Goal: Task Accomplishment & Management: Manage account settings

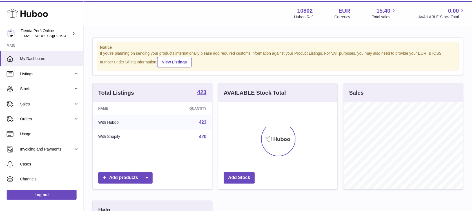
scroll to position [88, 120]
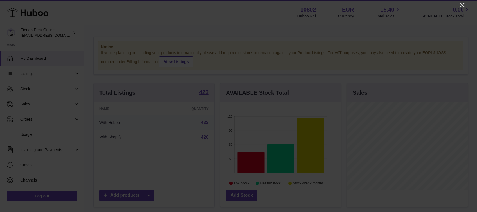
click at [460, 5] on icon "Close" at bounding box center [462, 5] width 7 height 7
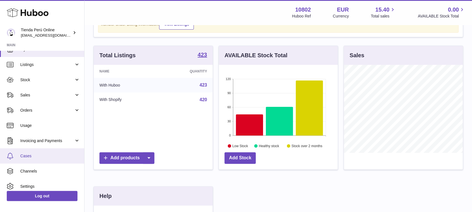
scroll to position [0, 0]
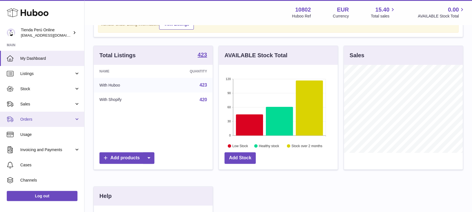
click at [52, 121] on span "Orders" at bounding box center [47, 118] width 54 height 5
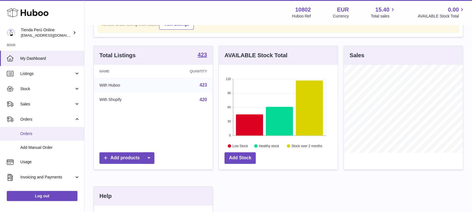
click at [36, 137] on link "Orders" at bounding box center [42, 134] width 84 height 14
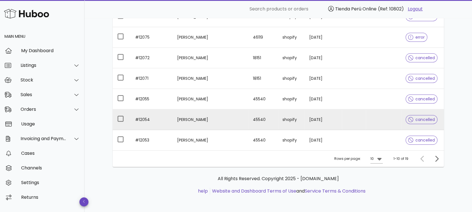
scroll to position [121, 0]
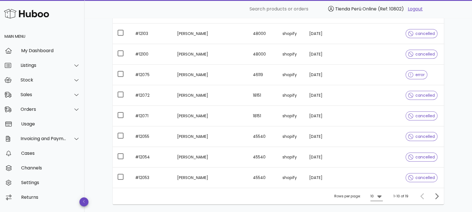
click at [378, 196] on icon at bounding box center [379, 195] width 7 height 7
click at [378, 203] on div "50" at bounding box center [378, 199] width 6 height 12
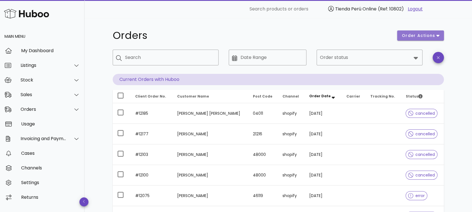
click at [433, 37] on span "order actions" at bounding box center [418, 36] width 34 height 6
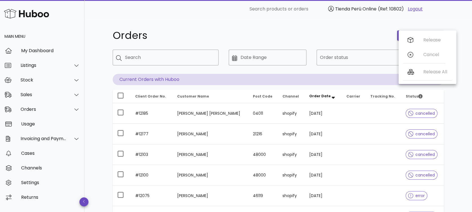
click at [316, 33] on h1 "Orders" at bounding box center [251, 35] width 277 height 10
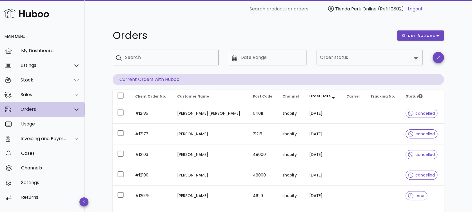
click at [76, 107] on icon at bounding box center [76, 109] width 4 height 5
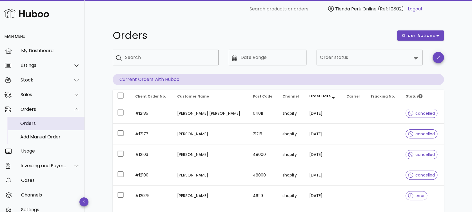
click at [34, 123] on div "Orders" at bounding box center [50, 122] width 60 height 5
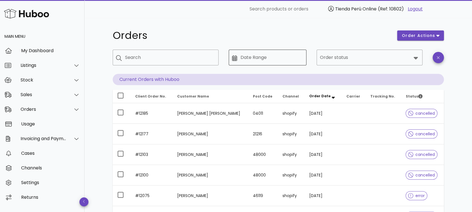
click at [268, 62] on div "Date Range" at bounding box center [271, 58] width 63 height 16
click at [207, 27] on div "Orders" at bounding box center [251, 35] width 284 height 17
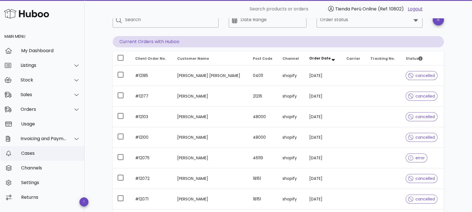
scroll to position [75, 0]
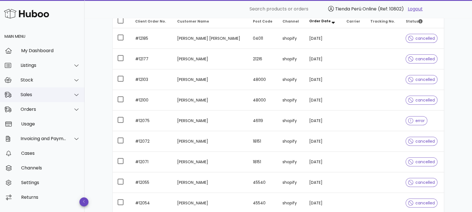
click at [51, 92] on div "Sales" at bounding box center [44, 94] width 46 height 5
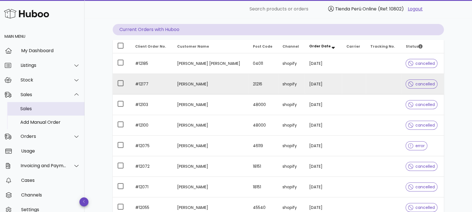
scroll to position [0, 0]
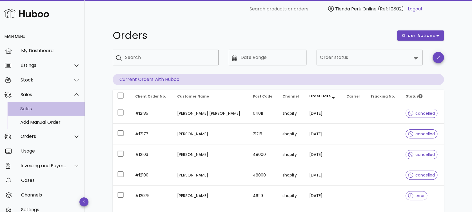
click at [44, 109] on div "Sales" at bounding box center [50, 108] width 60 height 5
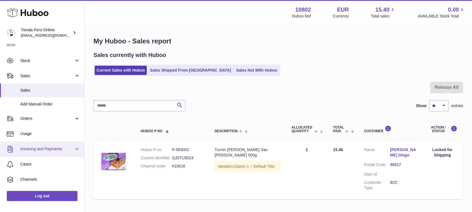
scroll to position [37, 0]
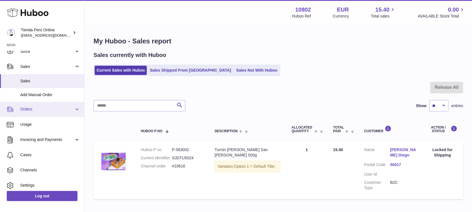
click at [59, 108] on span "Orders" at bounding box center [47, 108] width 54 height 5
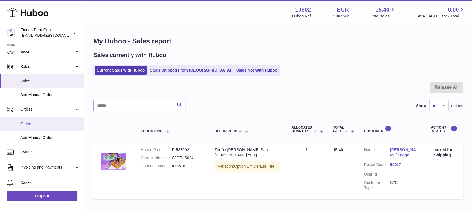
click at [37, 125] on span "Orders" at bounding box center [50, 123] width 60 height 5
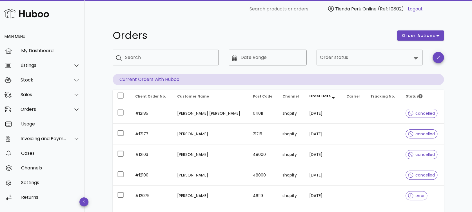
click at [267, 55] on input "Date Range" at bounding box center [271, 57] width 63 height 9
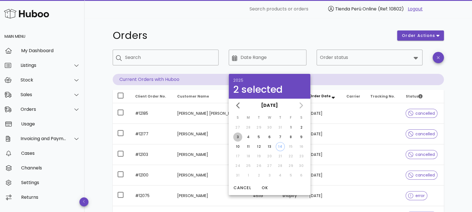
click at [238, 138] on div "3" at bounding box center [237, 136] width 9 height 5
click at [250, 136] on div "4" at bounding box center [248, 136] width 9 height 5
type input "**********"
click at [347, 26] on div "**********" at bounding box center [278, 194] width 358 height 352
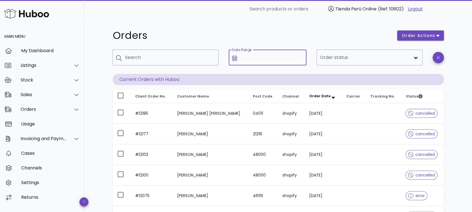
click at [264, 59] on input "Date Range" at bounding box center [271, 57] width 63 height 9
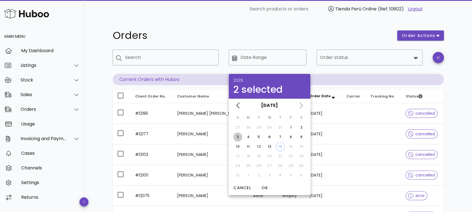
click at [234, 138] on div "3" at bounding box center [237, 136] width 9 height 5
click at [251, 135] on div "4" at bounding box center [248, 136] width 9 height 5
type input "**********"
click at [263, 187] on span "OK" at bounding box center [265, 188] width 14 height 6
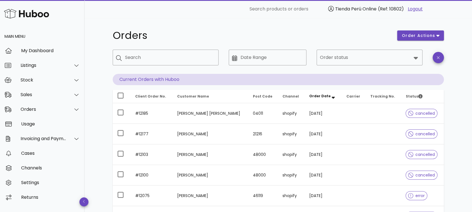
type input "**********"
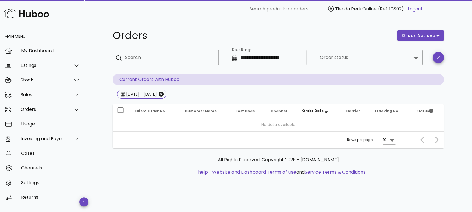
click at [405, 59] on input "Order status" at bounding box center [365, 57] width 91 height 9
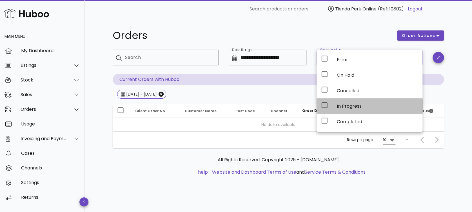
click at [346, 108] on div "In Progress" at bounding box center [376, 106] width 81 height 12
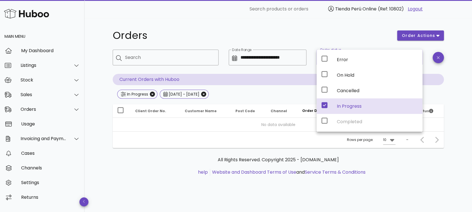
click at [336, 106] on div "In Progress" at bounding box center [369, 105] width 106 height 15
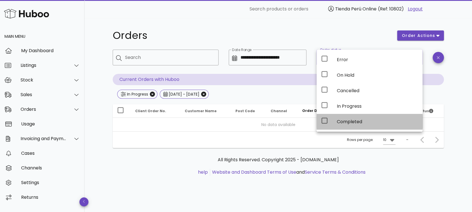
click at [325, 120] on icon at bounding box center [324, 120] width 7 height 7
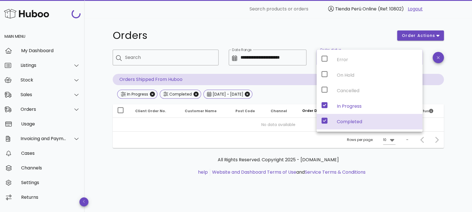
click at [325, 120] on icon at bounding box center [324, 121] width 6 height 6
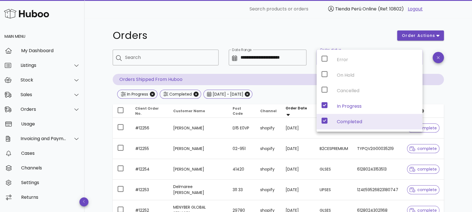
click at [358, 22] on div "**********" at bounding box center [278, 170] width 358 height 305
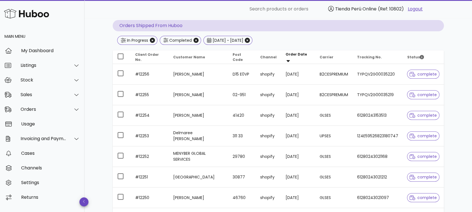
scroll to position [111, 0]
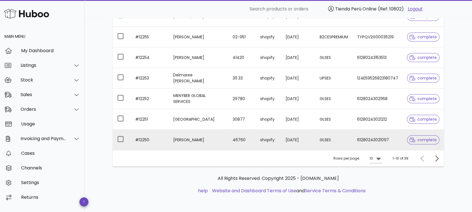
click at [430, 139] on span "complete" at bounding box center [422, 140] width 27 height 4
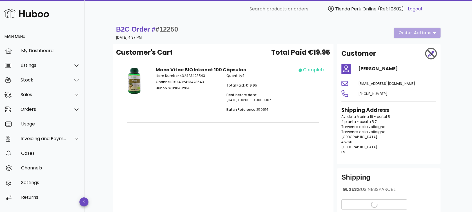
scroll to position [47, 0]
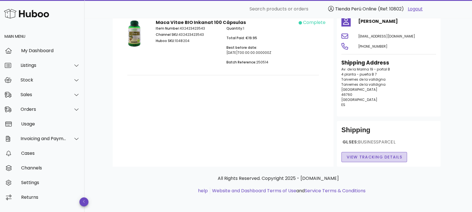
click at [369, 157] on span "View Tracking details" at bounding box center [374, 157] width 56 height 6
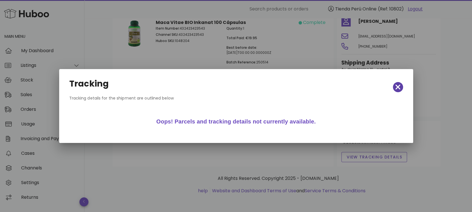
click at [398, 84] on icon "button" at bounding box center [397, 87] width 5 height 8
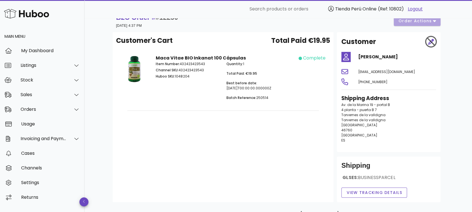
scroll to position [0, 0]
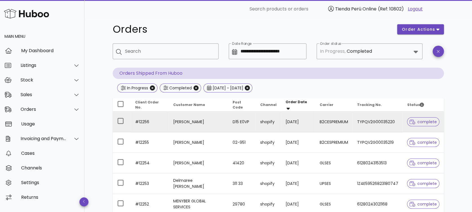
scroll to position [75, 0]
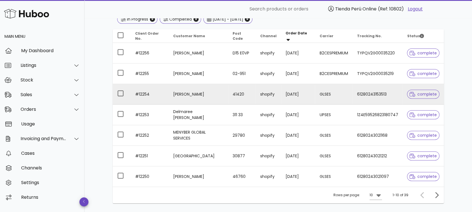
click at [423, 96] on span "complete" at bounding box center [423, 93] width 32 height 9
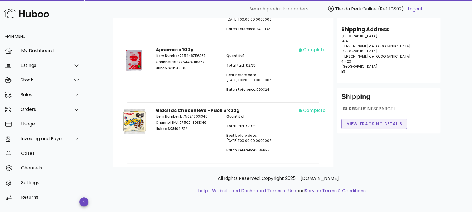
scroll to position [81, 0]
click at [362, 124] on span "View Tracking details" at bounding box center [374, 123] width 56 height 6
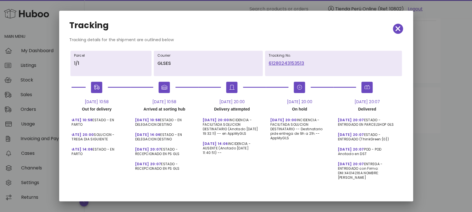
scroll to position [0, 0]
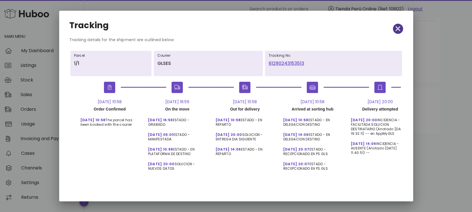
click at [394, 27] on span "button" at bounding box center [397, 29] width 10 height 8
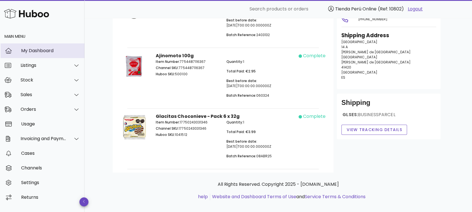
scroll to position [75, 0]
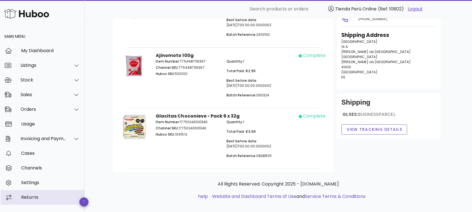
click at [41, 195] on div "Returns" at bounding box center [50, 196] width 59 height 5
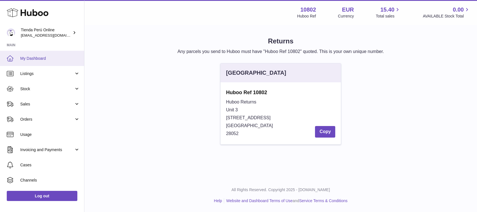
click at [47, 56] on span "My Dashboard" at bounding box center [50, 58] width 60 height 5
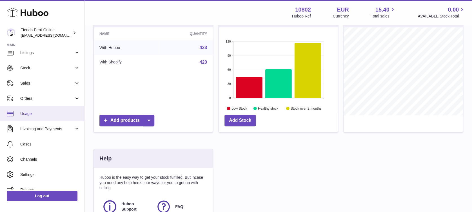
scroll to position [28, 0]
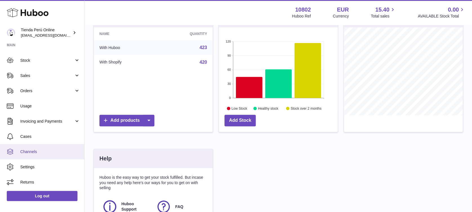
click at [47, 149] on span "Channels" at bounding box center [50, 151] width 60 height 5
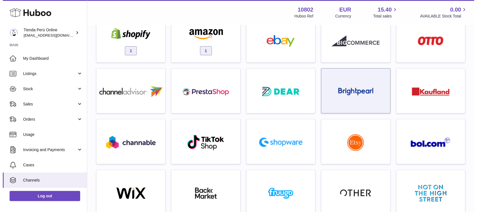
scroll to position [37, 0]
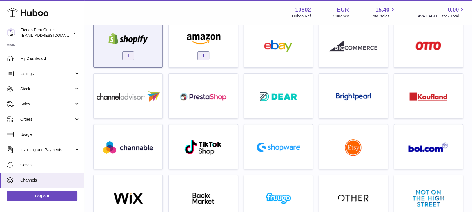
click at [129, 38] on img at bounding box center [128, 38] width 48 height 11
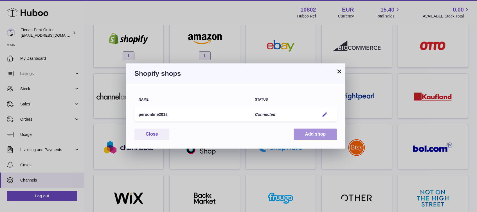
click at [310, 138] on button "Add shop" at bounding box center [315, 134] width 43 height 12
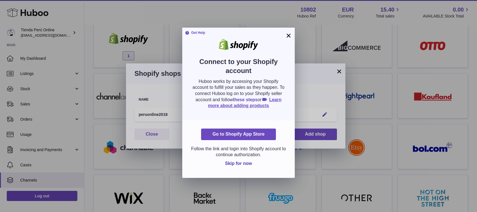
click at [258, 98] on link "these steps" at bounding box center [245, 99] width 25 height 5
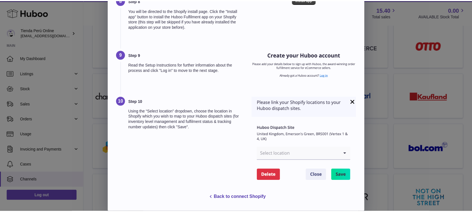
scroll to position [0, 0]
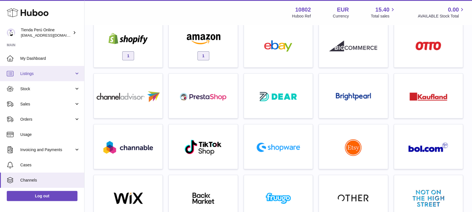
click at [70, 73] on span "Listings" at bounding box center [47, 73] width 54 height 5
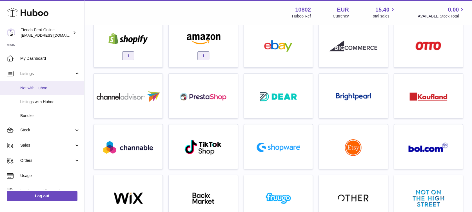
click at [48, 88] on span "Not with Huboo" at bounding box center [50, 87] width 60 height 5
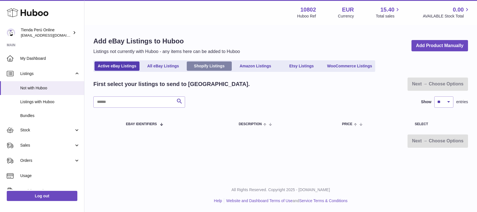
click at [216, 65] on link "Shopify Listings" at bounding box center [209, 65] width 45 height 9
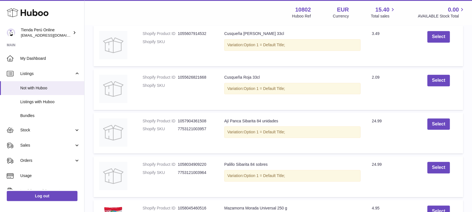
scroll to position [187, 0]
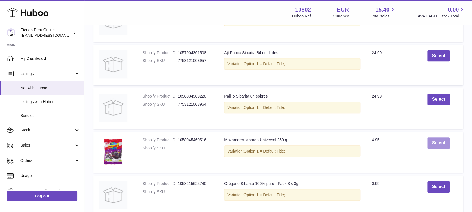
click at [440, 142] on button "Select" at bounding box center [438, 143] width 22 height 12
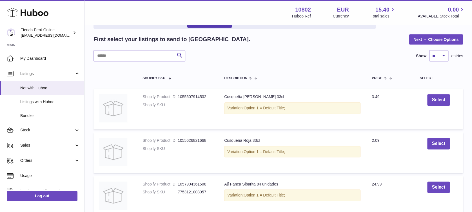
scroll to position [0, 0]
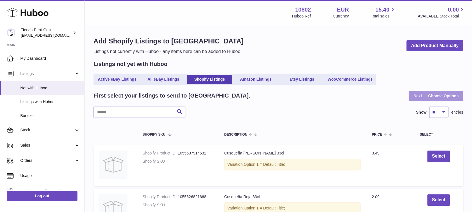
click at [432, 98] on link "Next → Choose Options" at bounding box center [435, 96] width 54 height 10
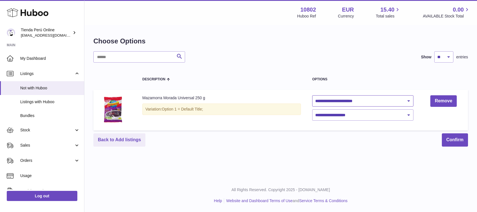
click at [376, 102] on select "**********" at bounding box center [362, 100] width 101 height 11
select select "**********"
click at [312, 95] on select "**********" at bounding box center [362, 100] width 101 height 11
click at [32, 102] on span "Listings with Huboo" at bounding box center [50, 101] width 60 height 5
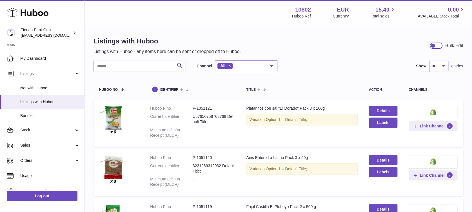
scroll to position [37, 0]
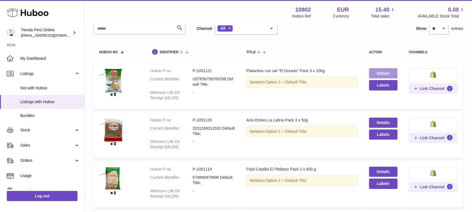
click at [376, 71] on link "Details" at bounding box center [383, 73] width 28 height 10
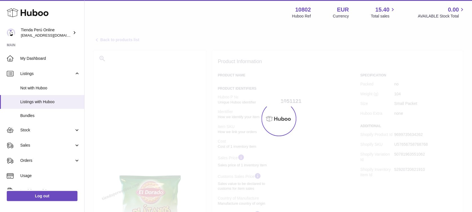
select select "***"
select select "****"
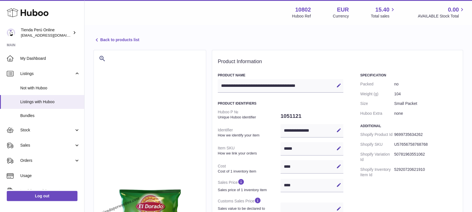
click at [113, 38] on link "Back to products list" at bounding box center [116, 40] width 46 height 7
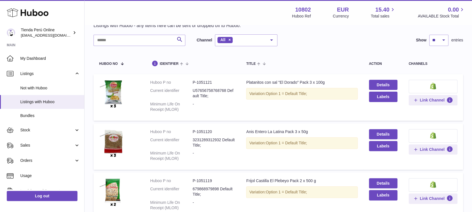
scroll to position [37, 0]
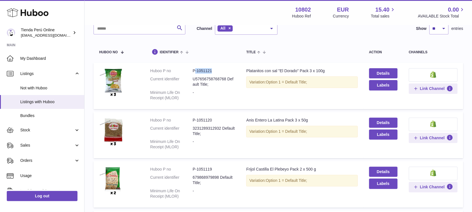
drag, startPoint x: 193, startPoint y: 70, endPoint x: 221, endPoint y: 71, distance: 27.9
click at [221, 71] on dd "P-1051121" at bounding box center [213, 70] width 42 height 5
drag, startPoint x: 221, startPoint y: 71, endPoint x: 190, endPoint y: 73, distance: 30.1
click at [190, 73] on dt "Huboo P no" at bounding box center [171, 70] width 42 height 5
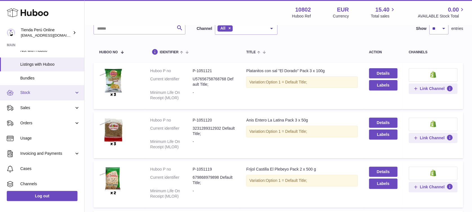
click at [66, 90] on span "Stock" at bounding box center [47, 92] width 54 height 5
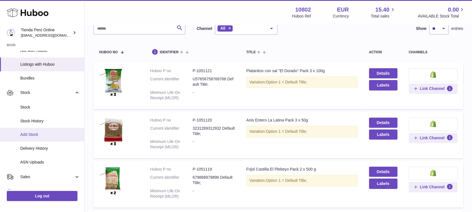
click at [38, 135] on span "Add Stock" at bounding box center [50, 134] width 60 height 5
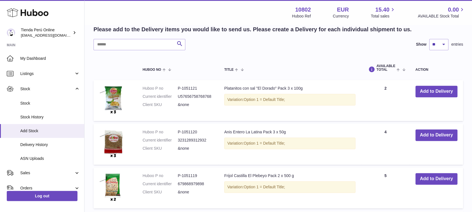
scroll to position [113, 0]
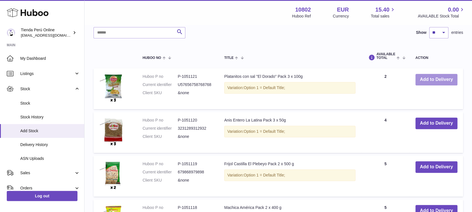
click at [430, 78] on button "Add to Delivery" at bounding box center [436, 80] width 42 height 12
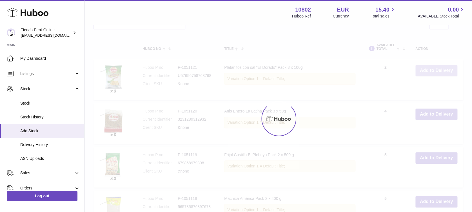
scroll to position [167, 0]
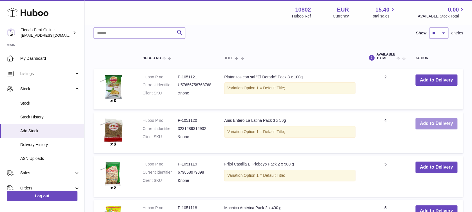
click at [429, 124] on button "Add to Delivery" at bounding box center [436, 124] width 42 height 12
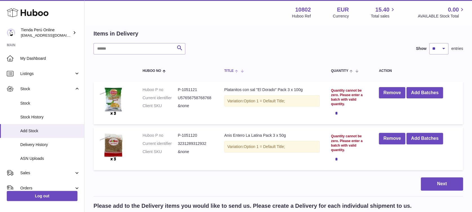
scroll to position [37, 0]
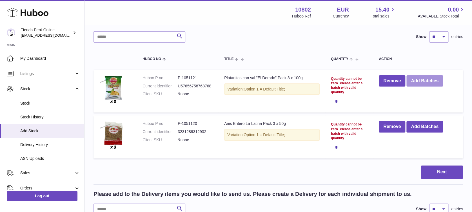
click at [425, 79] on button "Add Batches" at bounding box center [424, 81] width 37 height 12
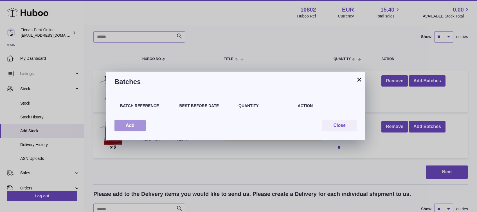
click at [134, 126] on button "Add" at bounding box center [130, 126] width 31 height 12
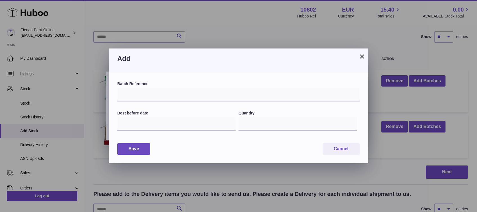
click at [151, 85] on label "Batch Reference" at bounding box center [238, 83] width 243 height 5
click at [161, 95] on input "text" at bounding box center [238, 95] width 243 height 14
type input "**********"
click at [166, 120] on input "text" at bounding box center [176, 124] width 118 height 14
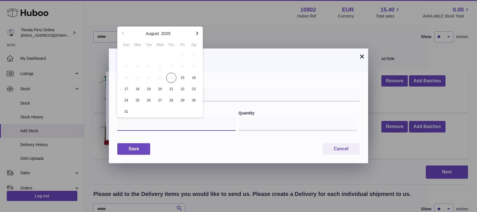
click at [187, 120] on input "text" at bounding box center [176, 124] width 118 height 14
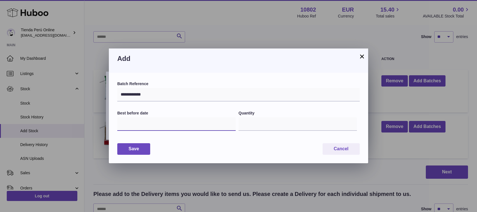
click at [163, 124] on input "text" at bounding box center [176, 124] width 118 height 14
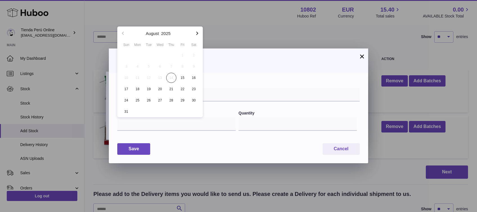
click at [196, 37] on button "button" at bounding box center [197, 33] width 11 height 14
drag, startPoint x: 198, startPoint y: 32, endPoint x: 189, endPoint y: 40, distance: 11.8
click at [198, 32] on icon "button" at bounding box center [197, 33] width 7 height 7
drag, startPoint x: 150, startPoint y: 62, endPoint x: 167, endPoint y: 61, distance: 16.4
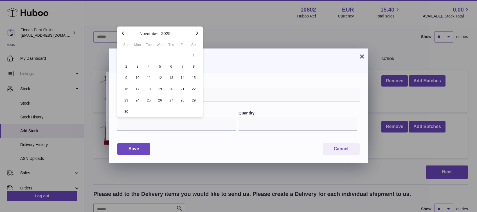
click at [151, 62] on span "4" at bounding box center [149, 66] width 10 height 10
type input "**********"
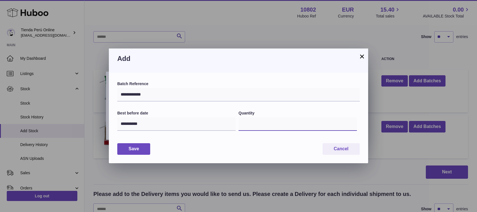
click at [259, 125] on input "*" at bounding box center [298, 124] width 118 height 14
type input "***"
click at [126, 149] on button "Save" at bounding box center [133, 149] width 33 height 12
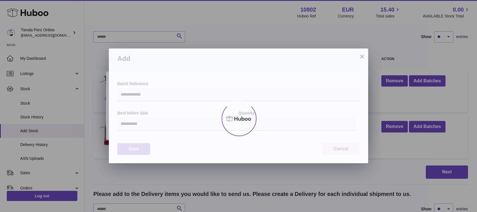
type input "***"
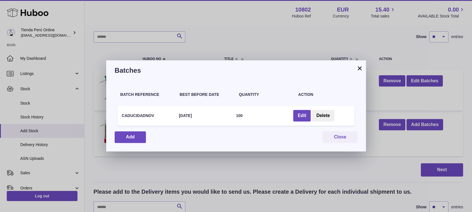
drag, startPoint x: 360, startPoint y: 67, endPoint x: 367, endPoint y: 69, distance: 7.0
click at [360, 67] on button "×" at bounding box center [359, 68] width 7 height 7
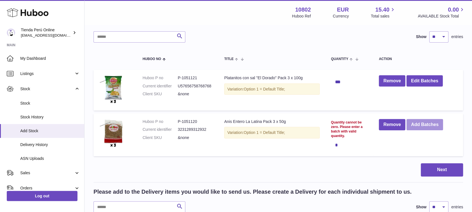
click at [434, 123] on button "Add Batches" at bounding box center [424, 125] width 37 height 12
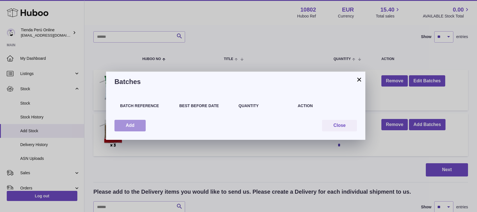
click at [136, 122] on button "Add" at bounding box center [130, 126] width 31 height 12
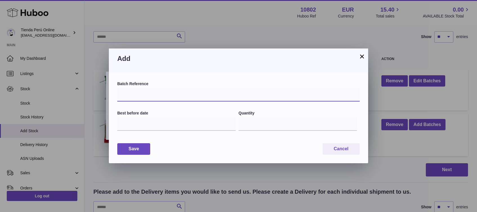
click at [151, 95] on input "text" at bounding box center [238, 95] width 243 height 14
type input "**********"
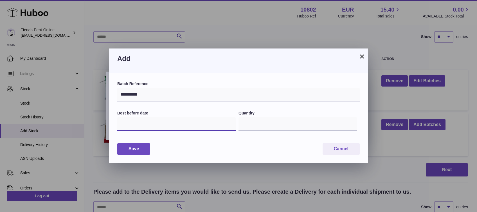
click at [143, 124] on input "text" at bounding box center [176, 124] width 118 height 14
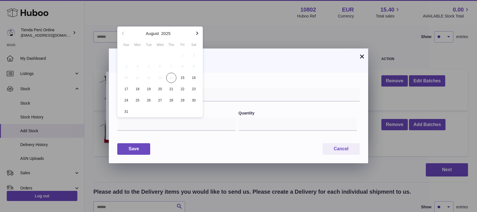
click at [196, 33] on icon "button" at bounding box center [197, 33] width 7 height 7
click at [173, 88] on span "20" at bounding box center [171, 89] width 10 height 10
type input "**********"
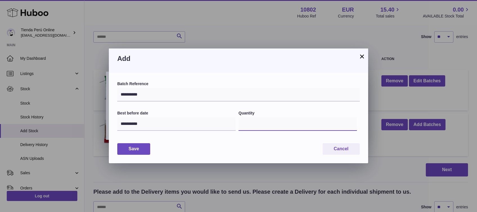
click at [259, 123] on input "*" at bounding box center [298, 124] width 118 height 14
type input "***"
click at [133, 147] on button "Save" at bounding box center [133, 149] width 33 height 12
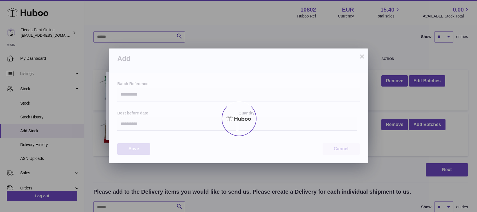
type input "***"
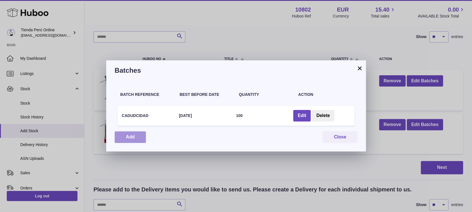
click at [137, 137] on button "Add" at bounding box center [130, 137] width 31 height 12
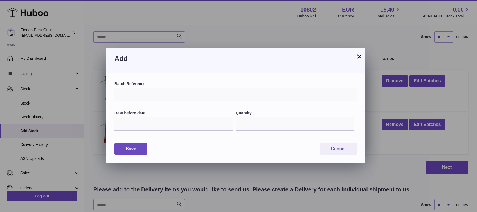
click at [359, 55] on button "×" at bounding box center [359, 56] width 7 height 7
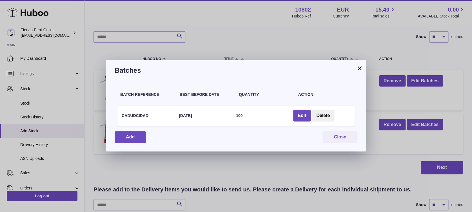
click at [358, 66] on button "×" at bounding box center [359, 68] width 7 height 7
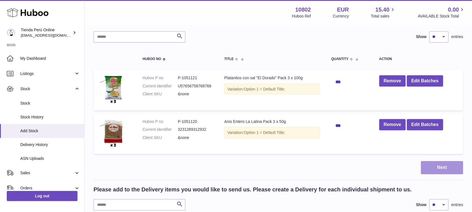
click at [445, 165] on button "Next" at bounding box center [441, 167] width 42 height 13
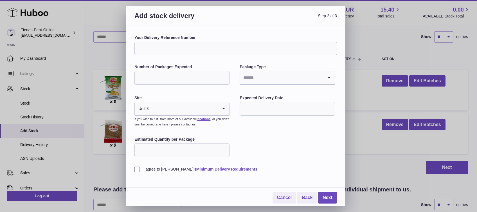
click at [191, 76] on input "Number of Packages Expected" at bounding box center [181, 78] width 95 height 14
click at [233, 61] on div "Your Delivery Reference Number Number of Packages Expected Package Type Loading…" at bounding box center [235, 103] width 203 height 137
click at [188, 75] on input "Number of Packages Expected" at bounding box center [181, 78] width 95 height 14
type input "**"
click at [269, 75] on input "Search for option" at bounding box center [281, 77] width 83 height 13
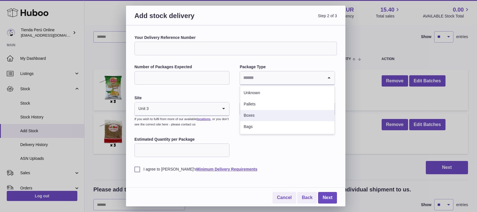
click at [258, 116] on li "Boxes" at bounding box center [287, 115] width 94 height 11
click at [266, 110] on input "text" at bounding box center [287, 109] width 95 height 14
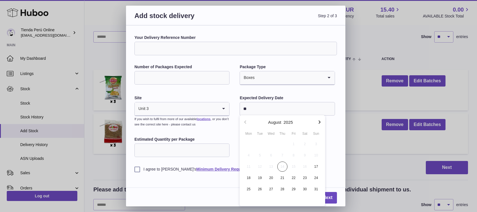
type input "**"
click at [298, 90] on div "Your Delivery Reference Number Number of Packages Expected ** Package Type Boxe…" at bounding box center [235, 103] width 203 height 137
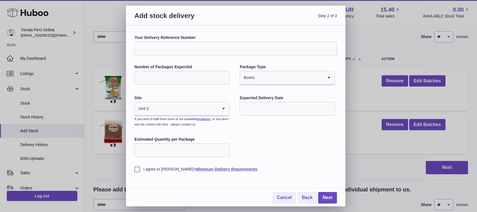
click at [279, 111] on input "text" at bounding box center [287, 109] width 95 height 14
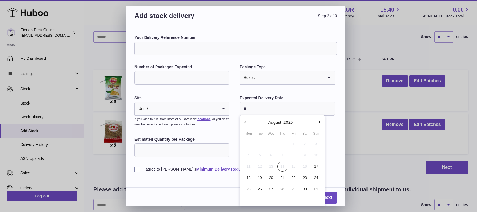
type input "*"
click at [190, 150] on input "Estimated Quantity per Package" at bounding box center [181, 150] width 95 height 14
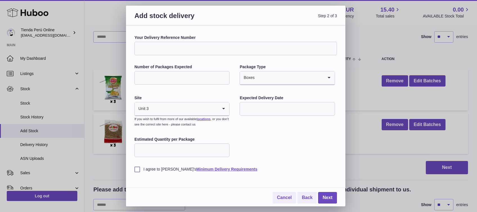
type input "**"
click at [288, 109] on input "text" at bounding box center [287, 109] width 95 height 14
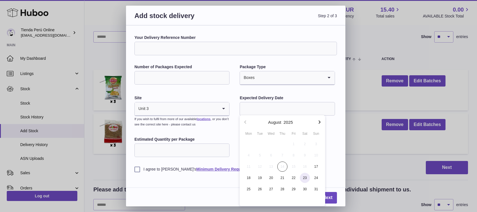
click at [308, 177] on span "23" at bounding box center [305, 177] width 10 height 10
type input "**********"
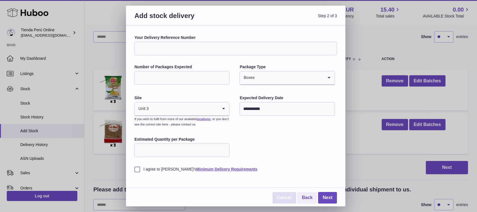
click at [284, 196] on link "Cancel" at bounding box center [285, 198] width 24 height 12
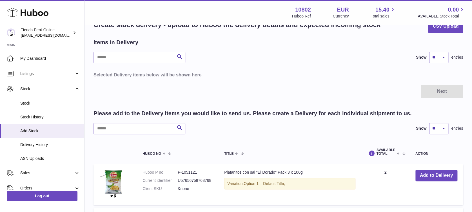
scroll to position [0, 0]
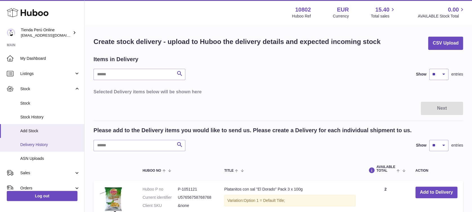
click at [52, 142] on span "Delivery History" at bounding box center [50, 144] width 60 height 5
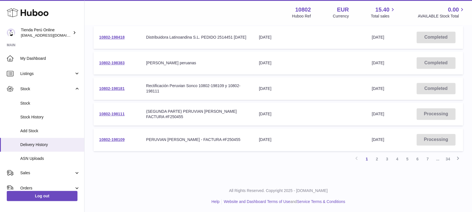
scroll to position [138, 0]
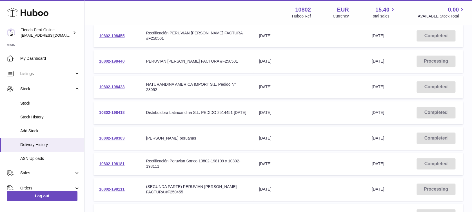
click at [111, 110] on link "10802-198418" at bounding box center [111, 112] width 25 height 5
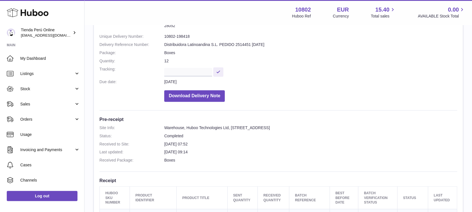
scroll to position [18, 0]
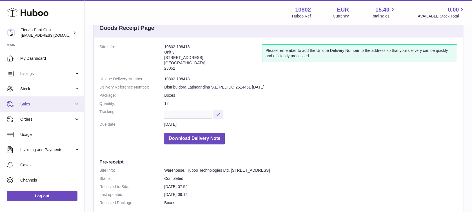
click at [60, 103] on span "Sales" at bounding box center [47, 103] width 54 height 5
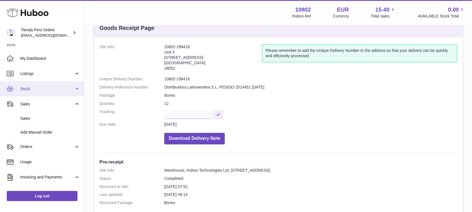
click at [54, 89] on span "Stock" at bounding box center [47, 88] width 54 height 5
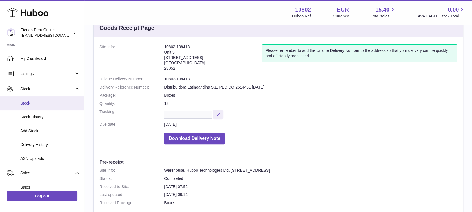
click at [38, 100] on link "Stock" at bounding box center [42, 103] width 84 height 14
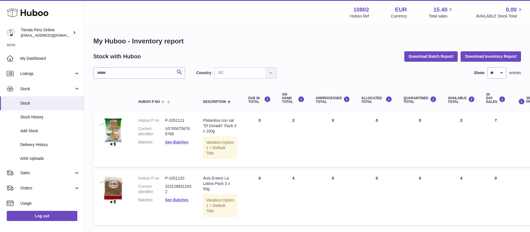
scroll to position [0, 76]
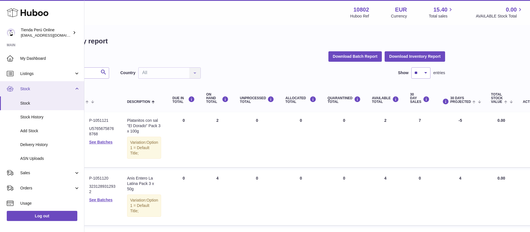
click at [77, 88] on link "Stock" at bounding box center [42, 88] width 84 height 15
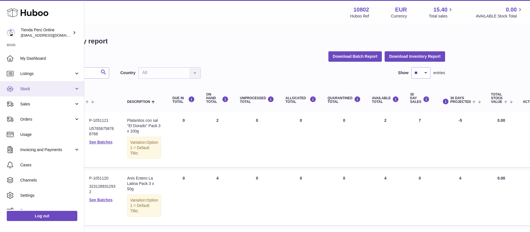
click at [71, 94] on link "Stock" at bounding box center [42, 88] width 84 height 15
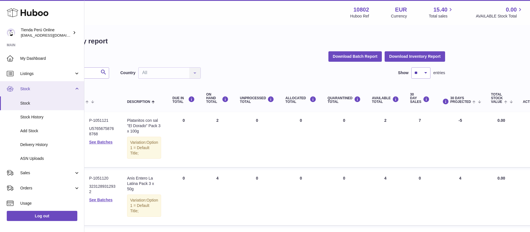
click at [77, 86] on link "Stock" at bounding box center [42, 88] width 84 height 15
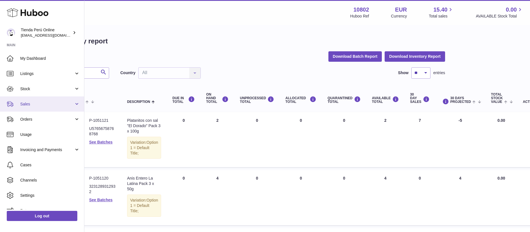
click at [50, 105] on span "Sales" at bounding box center [47, 103] width 54 height 5
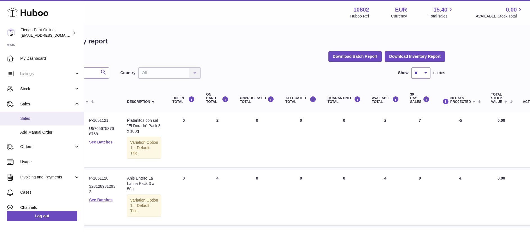
click at [30, 118] on span "Sales" at bounding box center [50, 118] width 60 height 5
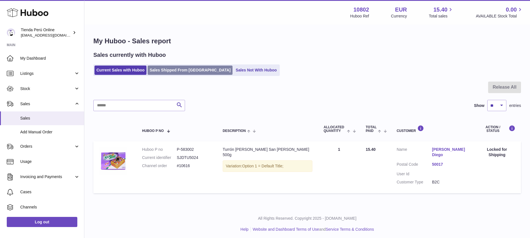
click at [181, 68] on link "Sales Shipped From [GEOGRAPHIC_DATA]" at bounding box center [190, 70] width 85 height 9
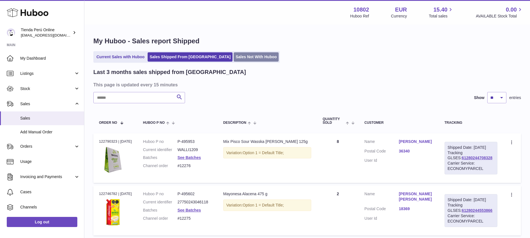
click at [234, 57] on link "Sales Not With Huboo" at bounding box center [256, 56] width 45 height 9
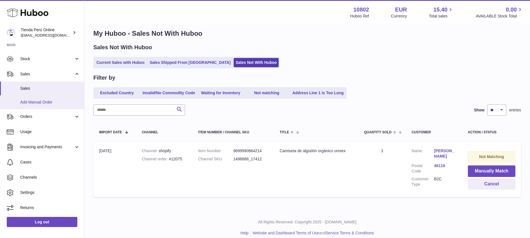
scroll to position [14, 0]
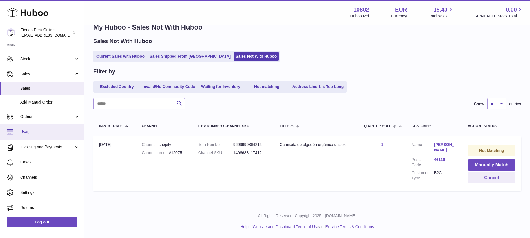
click at [45, 127] on link "Usage" at bounding box center [42, 131] width 84 height 15
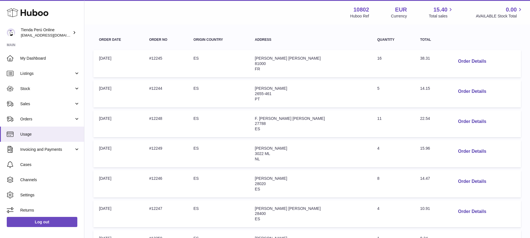
scroll to position [42, 0]
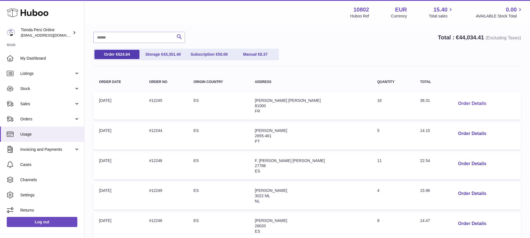
click at [475, 100] on button "Order Details" at bounding box center [472, 104] width 37 height 12
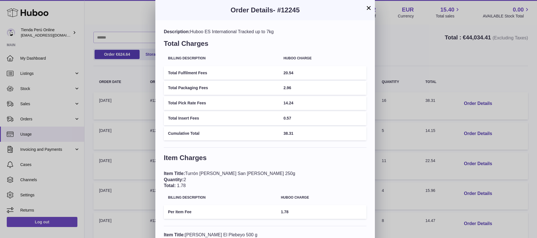
click at [367, 7] on button "×" at bounding box center [368, 8] width 7 height 7
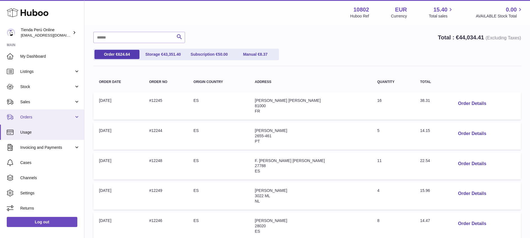
scroll to position [2, 0]
